Goal: Transaction & Acquisition: Purchase product/service

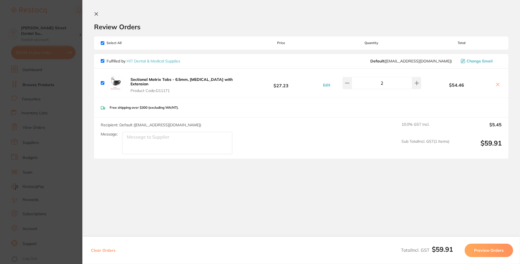
click at [178, 80] on b "Sectional Matrix Tabs - 6.5mm, [MEDICAL_DATA] with Extension" at bounding box center [182, 81] width 102 height 9
click at [187, 78] on b "Sectional Matrix Tabs - 6.5mm, [MEDICAL_DATA] with Extension" at bounding box center [182, 81] width 102 height 9
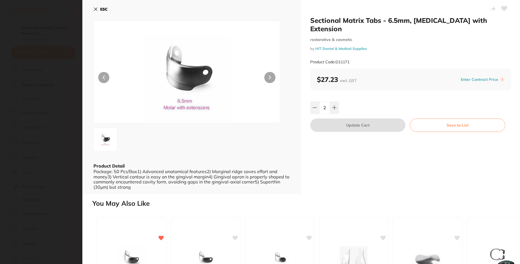
click at [95, 11] on icon at bounding box center [96, 9] width 4 height 4
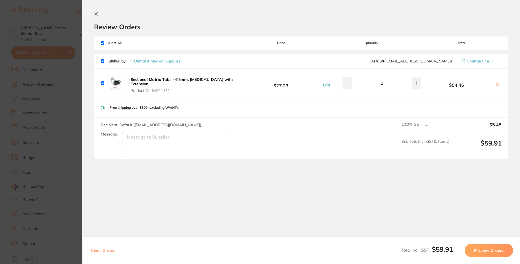
click at [481, 251] on button "Preview Orders" at bounding box center [489, 249] width 48 height 13
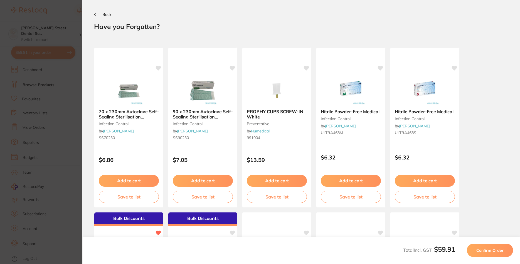
click at [485, 250] on span "Confirm Order" at bounding box center [490, 249] width 27 height 5
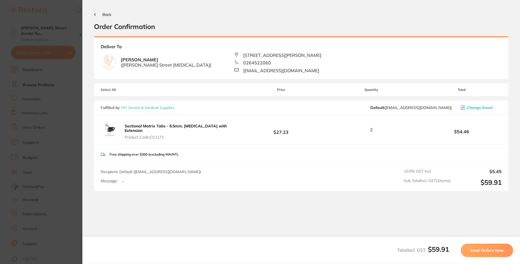
click at [487, 251] on span "Send Orders Now" at bounding box center [486, 249] width 33 height 5
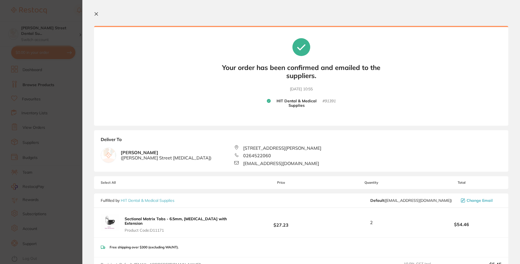
click at [95, 17] on button at bounding box center [97, 14] width 7 height 5
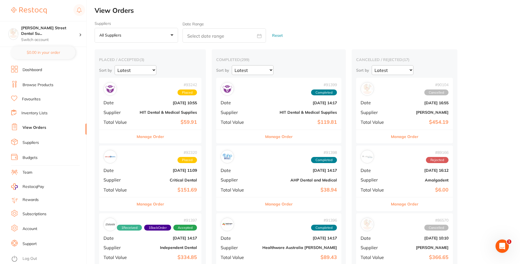
click at [32, 84] on link "Browse Products" at bounding box center [38, 85] width 31 height 6
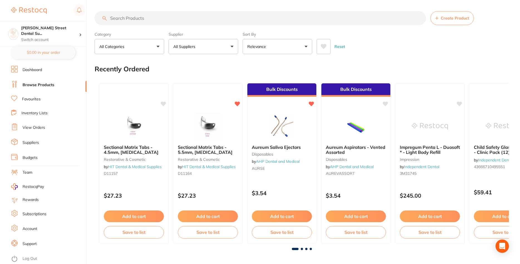
click at [128, 19] on input "search" at bounding box center [261, 18] width 332 height 14
type input "etch"
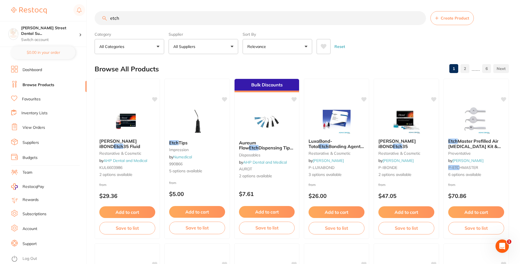
drag, startPoint x: 259, startPoint y: 124, endPoint x: 270, endPoint y: 146, distance: 23.7
click at [260, 124] on img at bounding box center [267, 122] width 36 height 28
